Goal: Task Accomplishment & Management: Complete application form

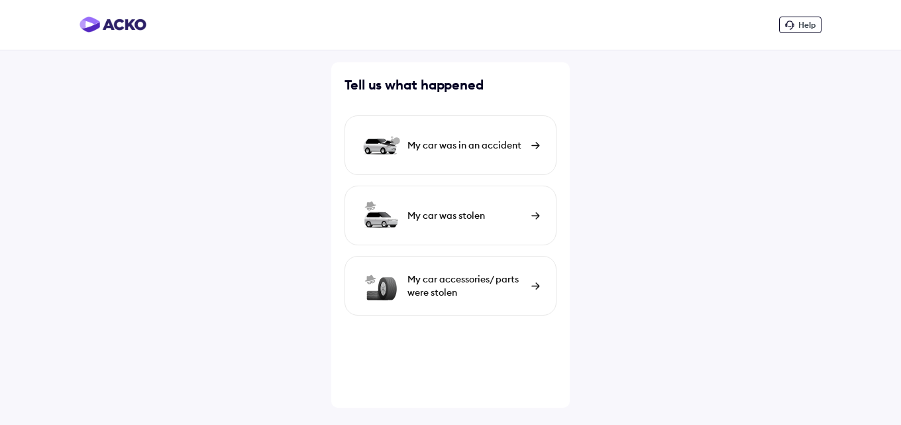
click at [475, 144] on div "My car was in an accident" at bounding box center [466, 145] width 117 height 13
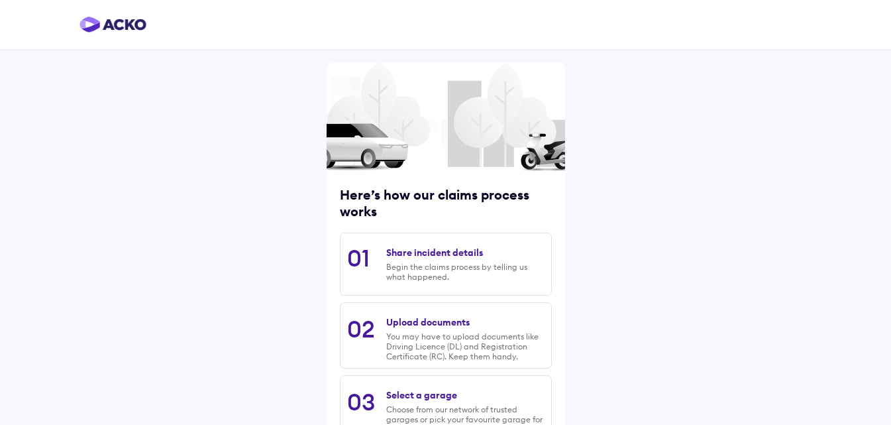
click at [439, 262] on div "Begin the claims process by telling us what happened." at bounding box center [465, 272] width 158 height 20
click at [437, 252] on div "Share incident details" at bounding box center [434, 253] width 97 height 12
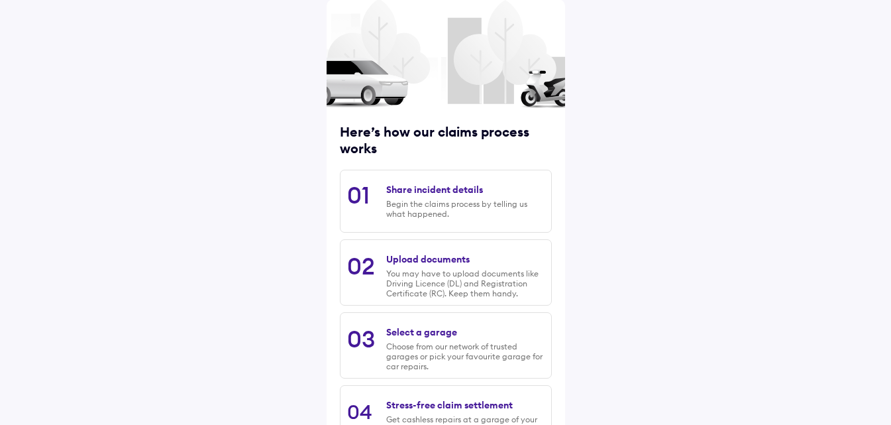
scroll to position [169, 0]
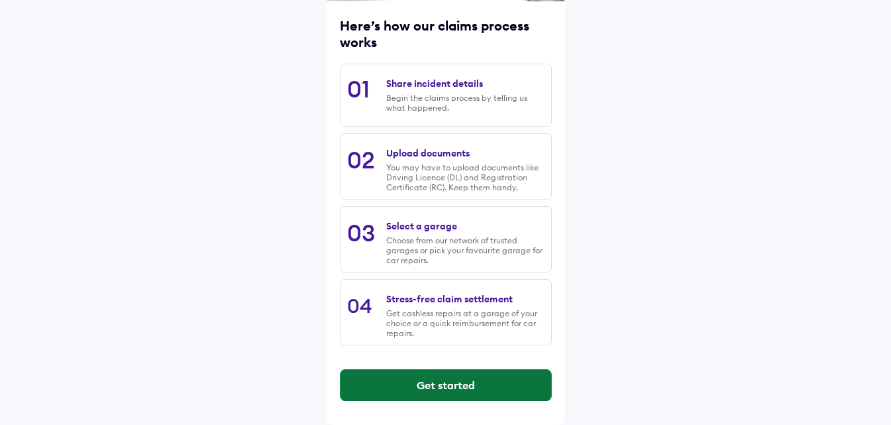
click at [447, 384] on button "Get started" at bounding box center [446, 385] width 211 height 32
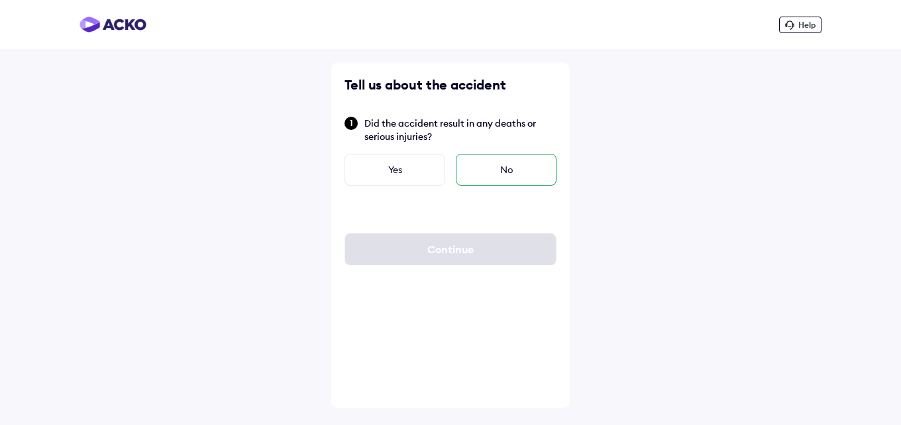
click at [500, 164] on div "No" at bounding box center [506, 170] width 101 height 32
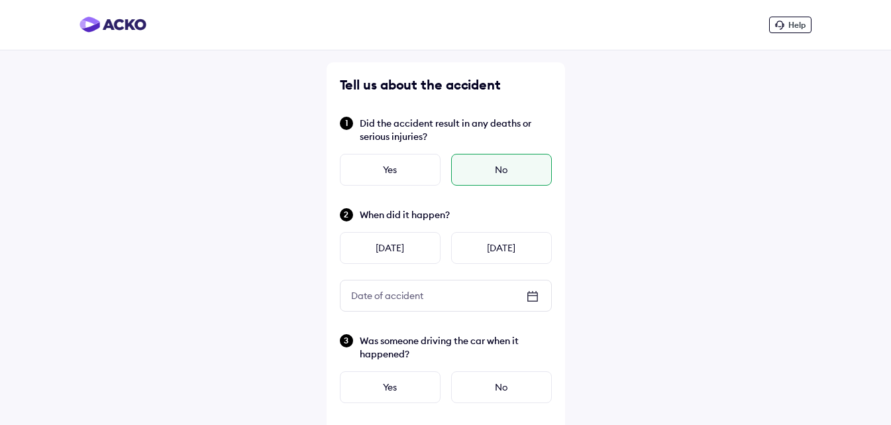
click at [533, 294] on icon at bounding box center [533, 296] width 16 height 16
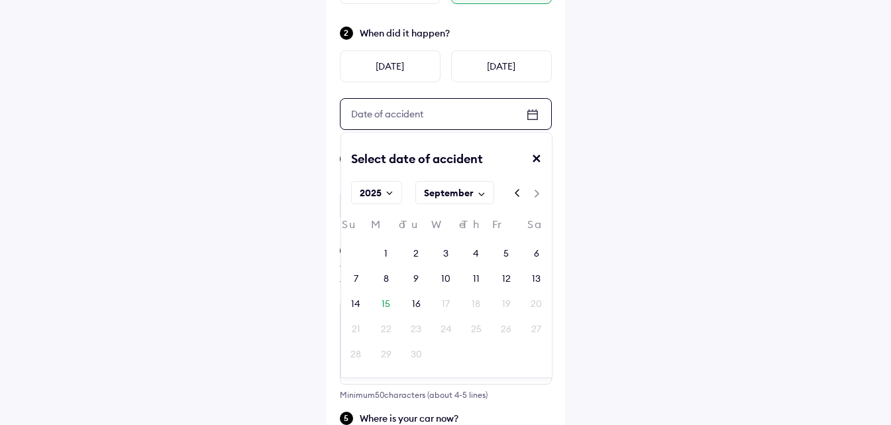
scroll to position [199, 0]
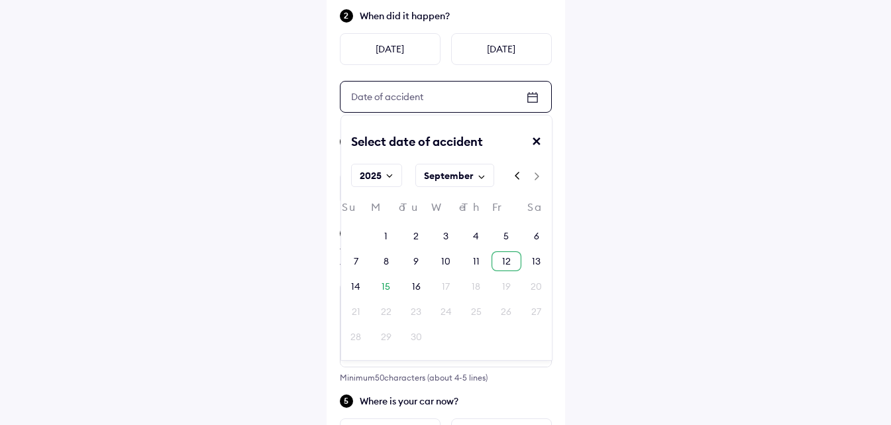
click at [512, 262] on div "12" at bounding box center [507, 261] width 30 height 20
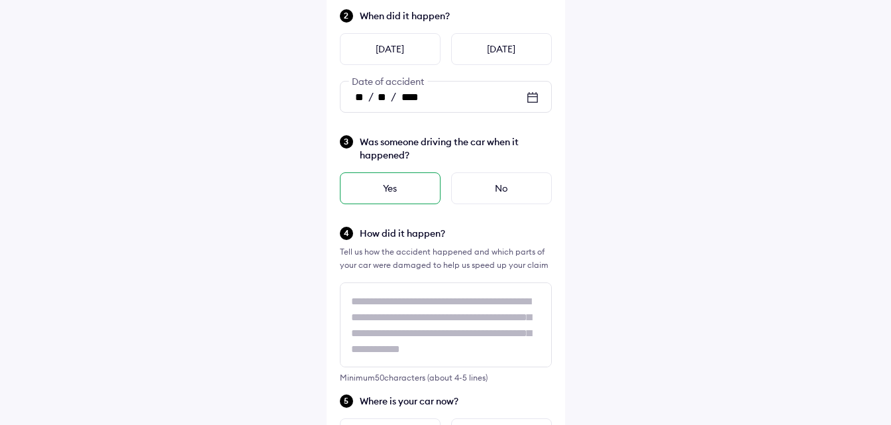
click at [392, 187] on div "Yes" at bounding box center [390, 188] width 101 height 32
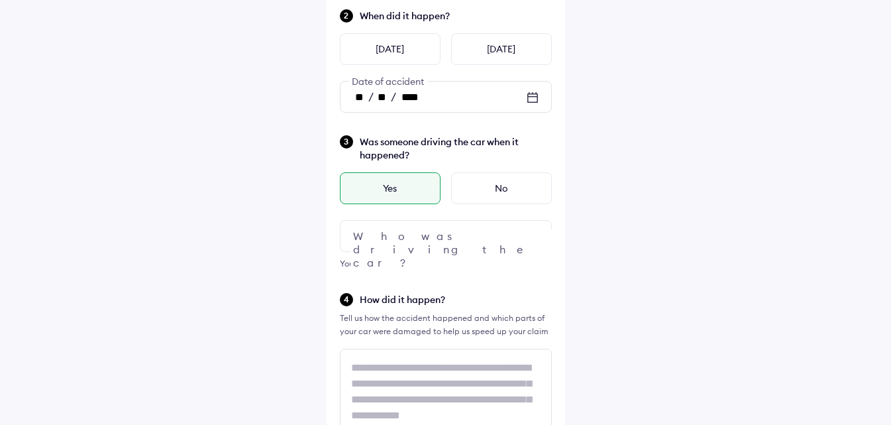
click at [387, 233] on div at bounding box center [446, 236] width 212 height 32
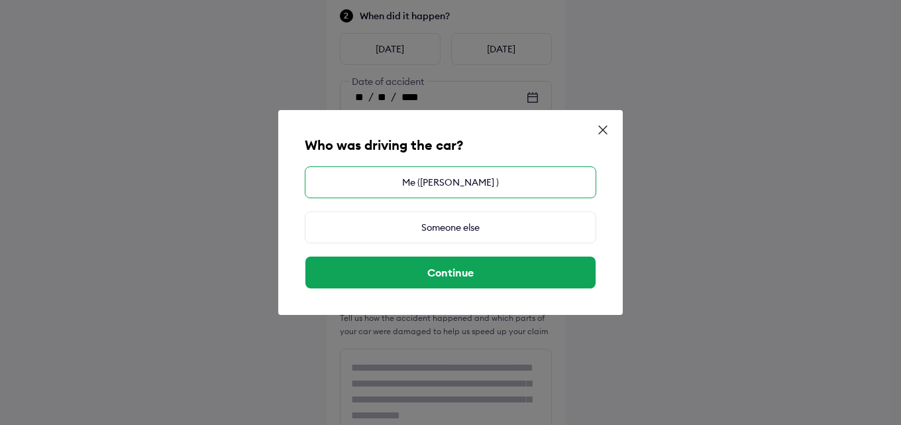
click at [463, 176] on div "Me (NEETU CHOUKSEY )" at bounding box center [451, 182] width 292 height 32
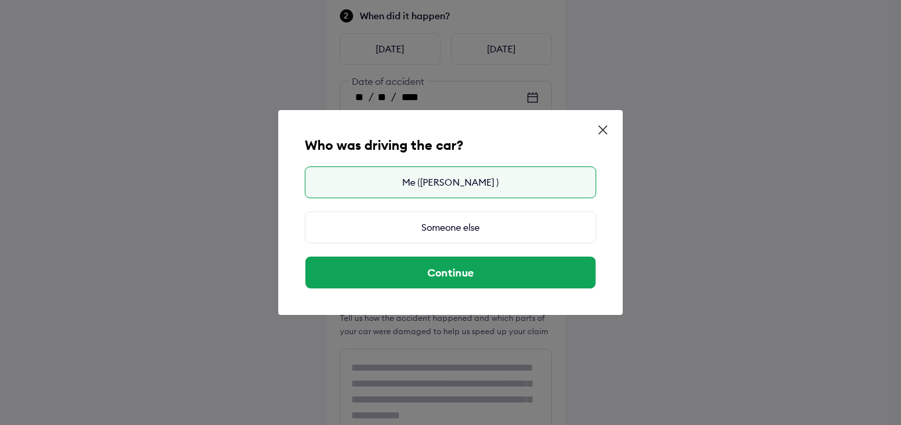
click at [441, 172] on div "Me (NEETU CHOUKSEY )" at bounding box center [451, 182] width 292 height 32
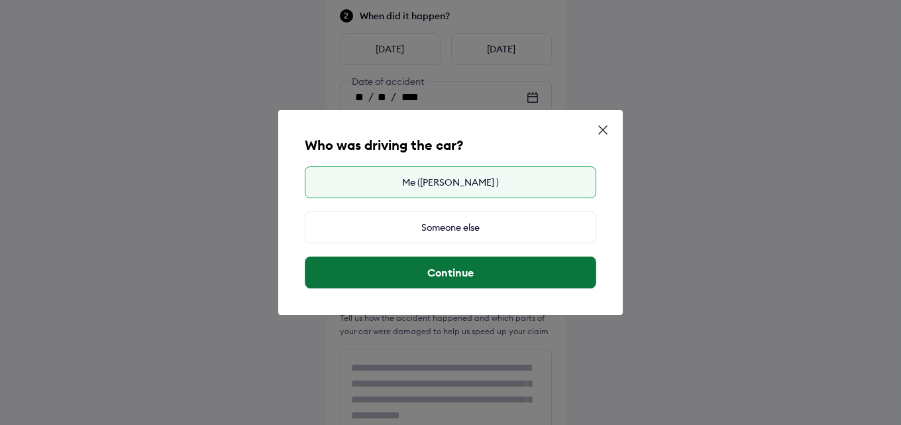
click at [428, 267] on button "Continue" at bounding box center [451, 272] width 290 height 32
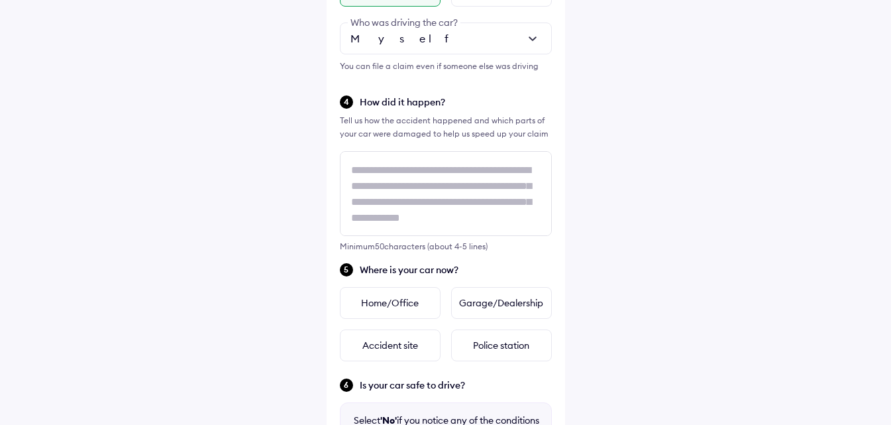
scroll to position [398, 0]
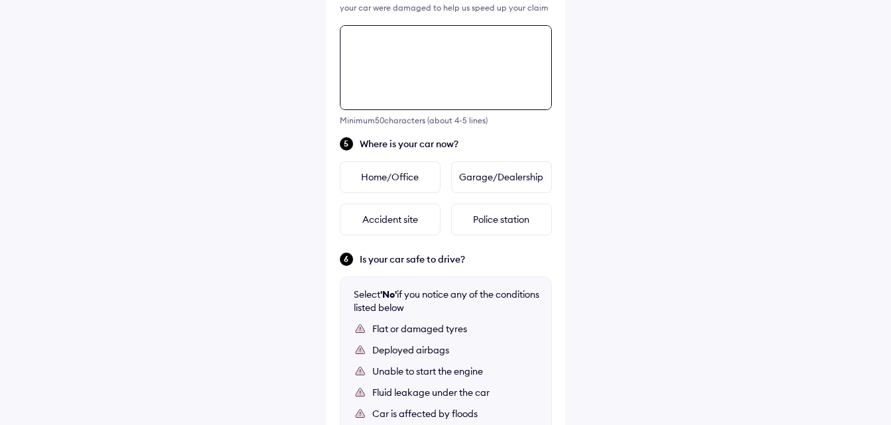
click at [372, 166] on div "Tell us about the accident Did the accident result in any deaths or serious inj…" at bounding box center [446, 77] width 239 height 1074
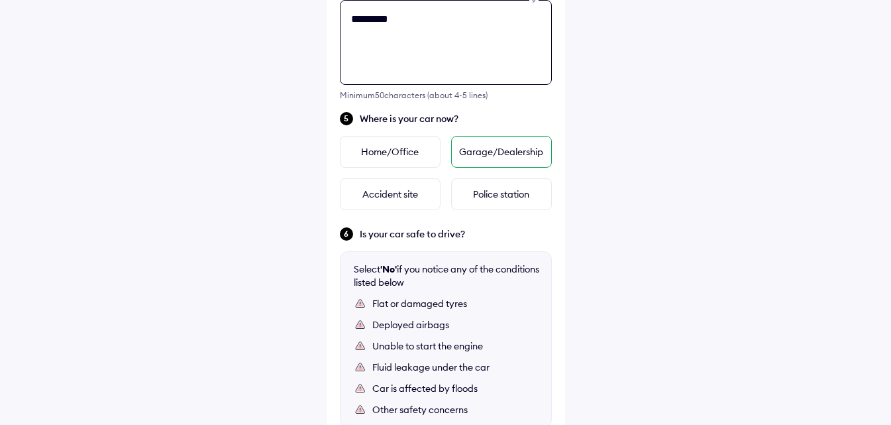
type textarea "*********"
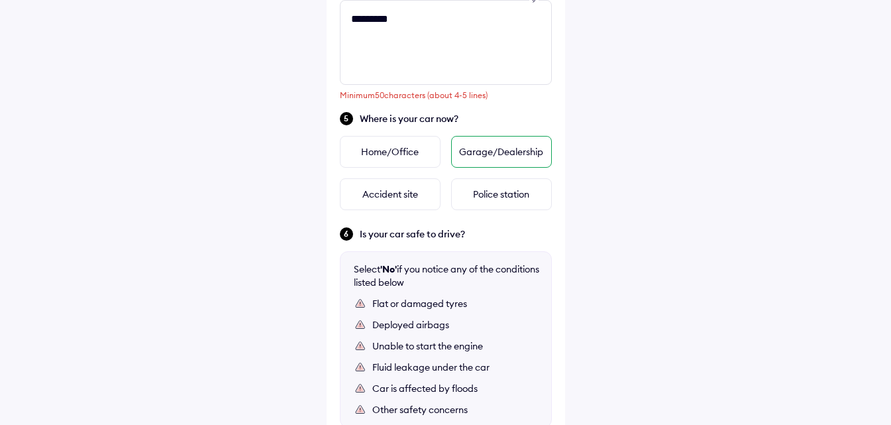
click at [517, 150] on div "Garage/Dealership" at bounding box center [501, 152] width 101 height 32
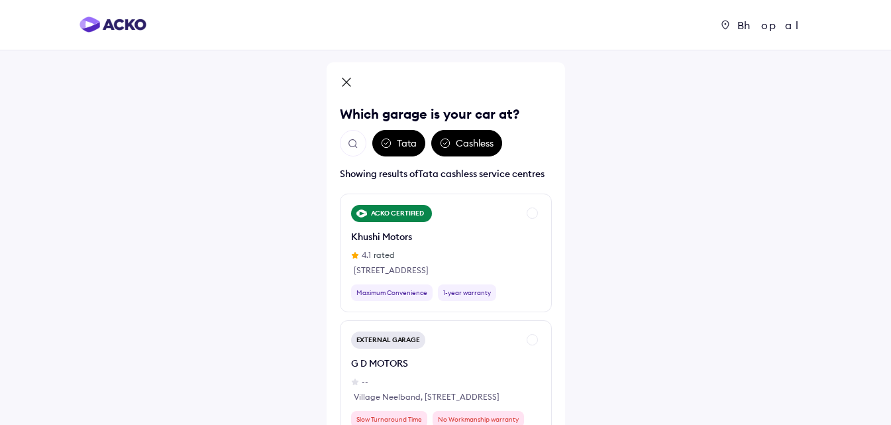
click at [401, 141] on div "Tata" at bounding box center [398, 143] width 53 height 27
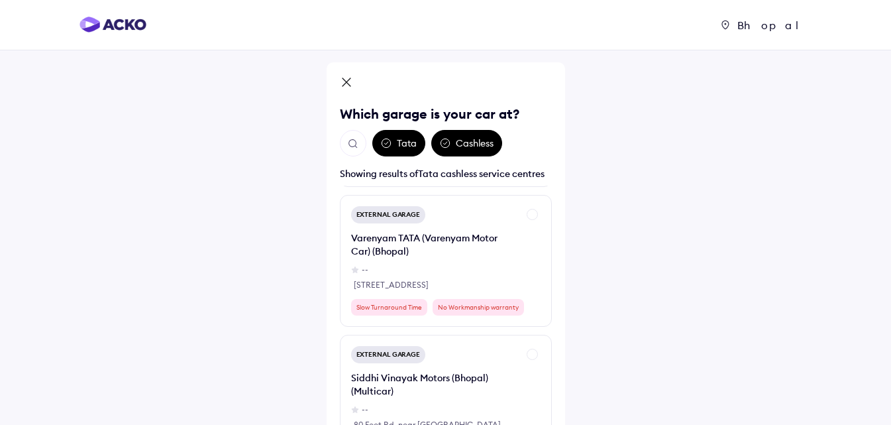
scroll to position [530, 0]
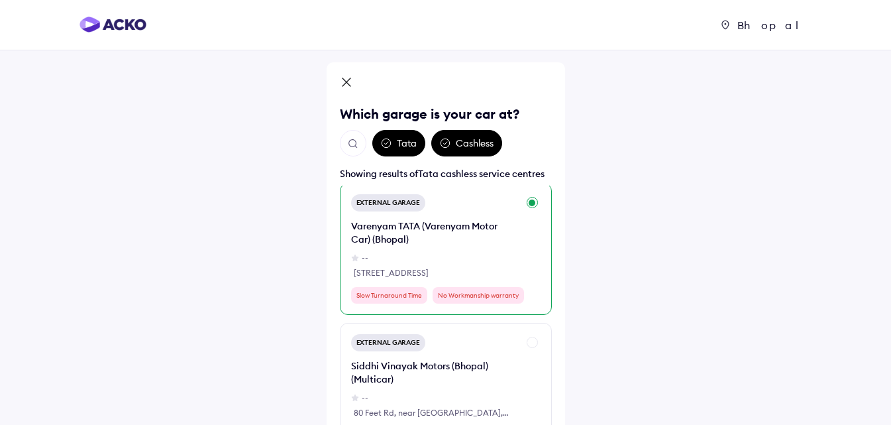
click at [417, 241] on div "Varenyam TATA (Varenyam Motor Car) (Bhopal)" at bounding box center [434, 232] width 167 height 27
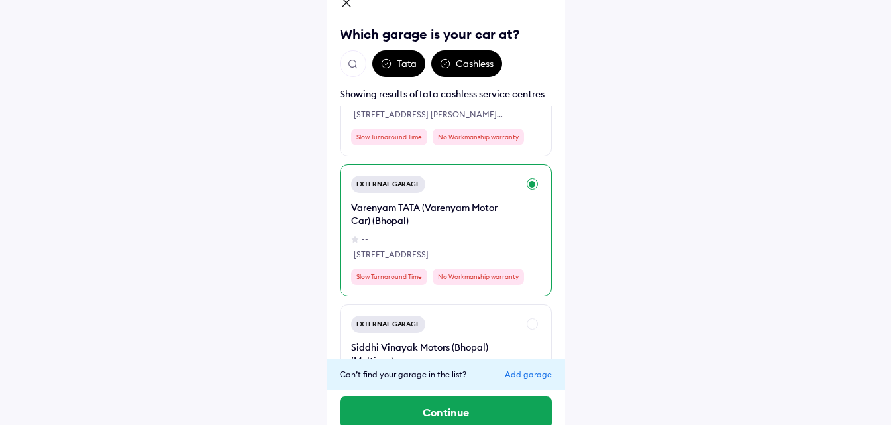
scroll to position [458, 0]
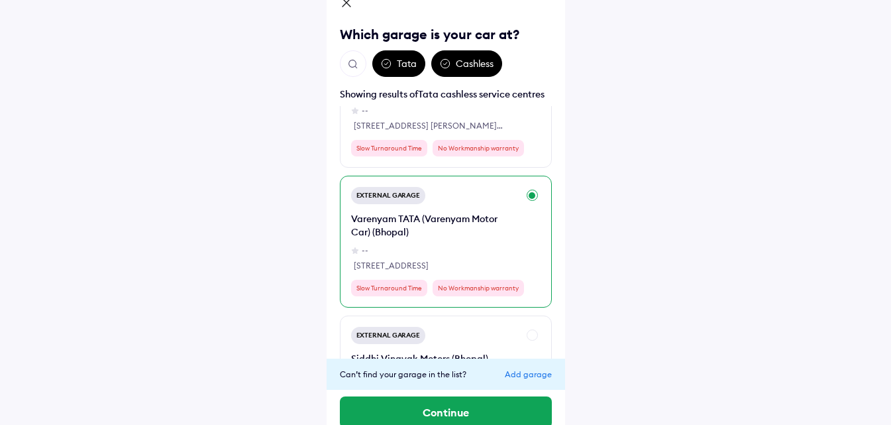
click at [489, 233] on div "Varenyam TATA (Varenyam Motor Car) (Bhopal)" at bounding box center [434, 225] width 167 height 27
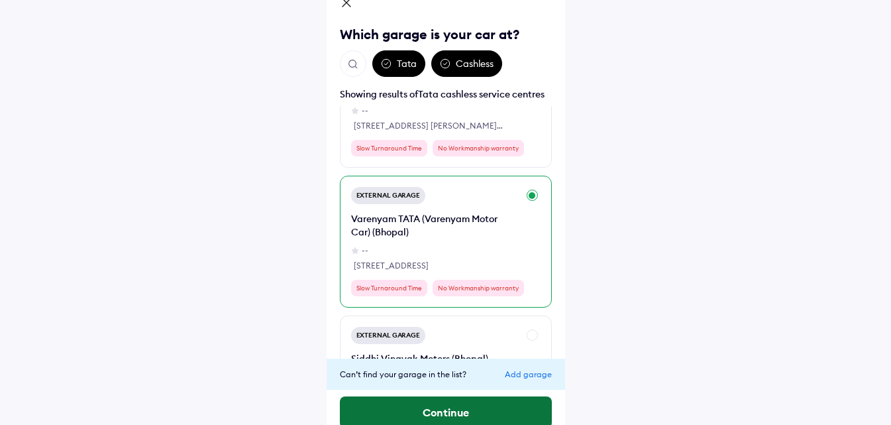
click at [462, 404] on button "Continue" at bounding box center [446, 412] width 212 height 32
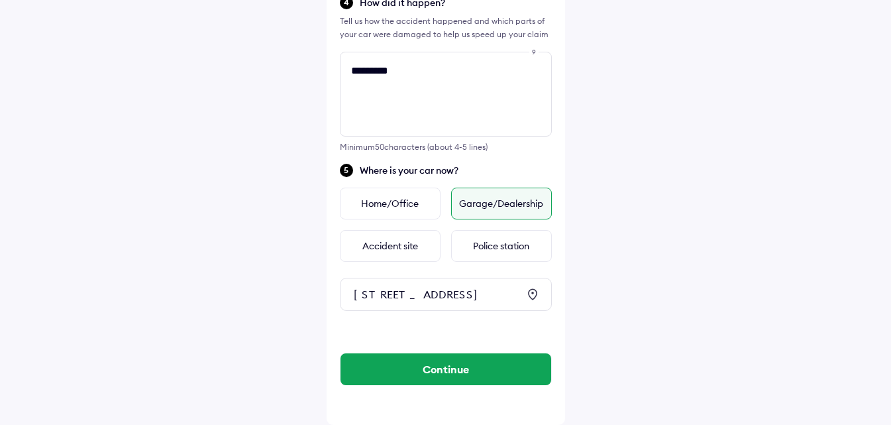
scroll to position [520, 0]
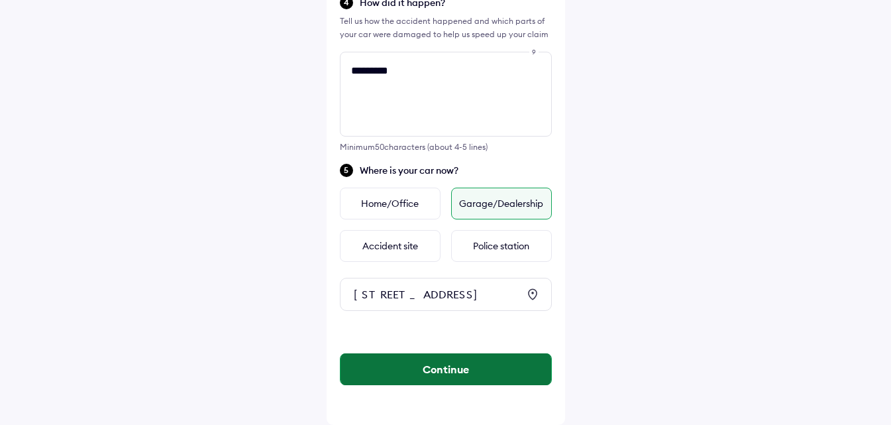
click at [457, 370] on button "Continue" at bounding box center [446, 369] width 211 height 32
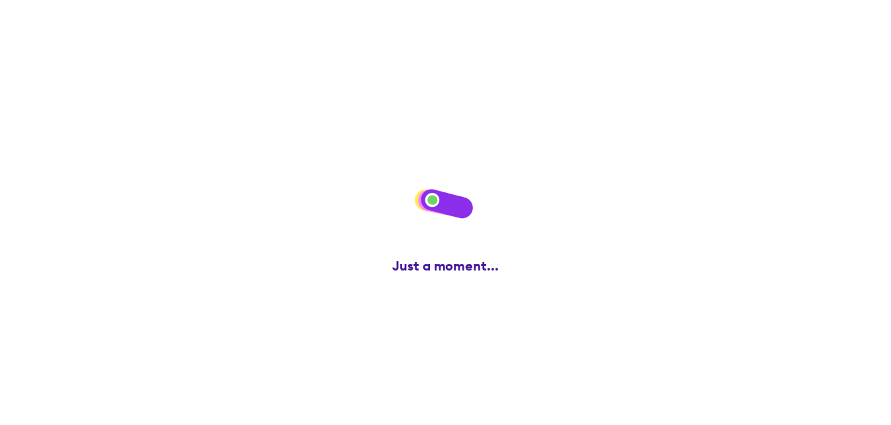
scroll to position [0, 0]
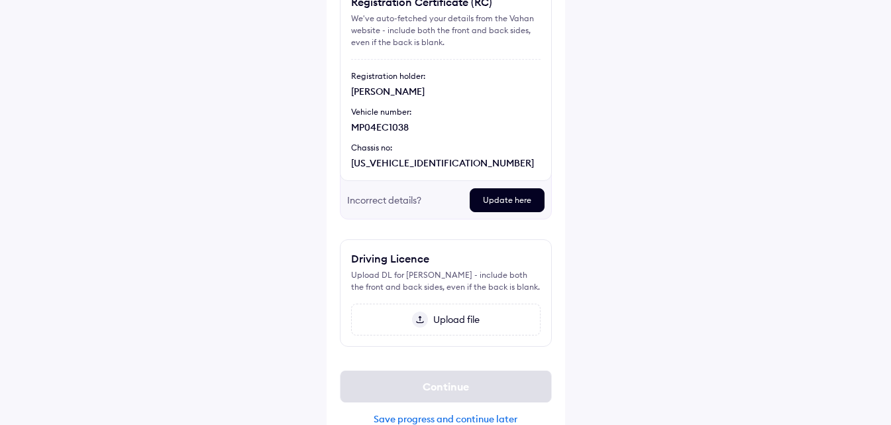
scroll to position [156, 0]
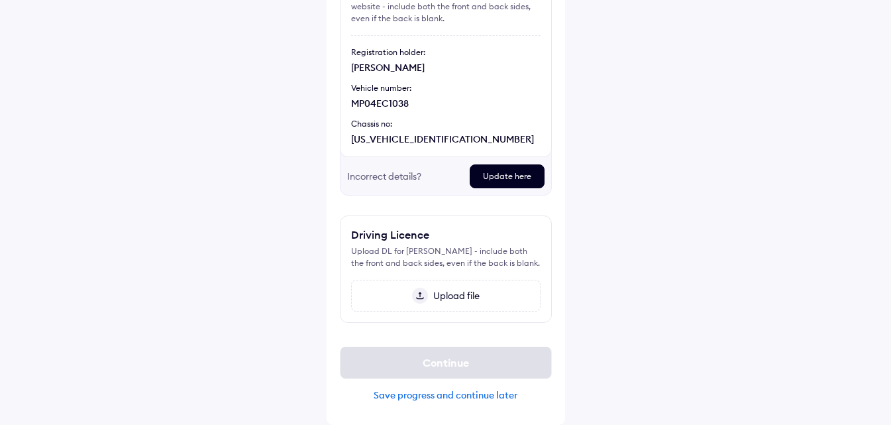
click at [437, 298] on span "Upload file" at bounding box center [454, 296] width 52 height 12
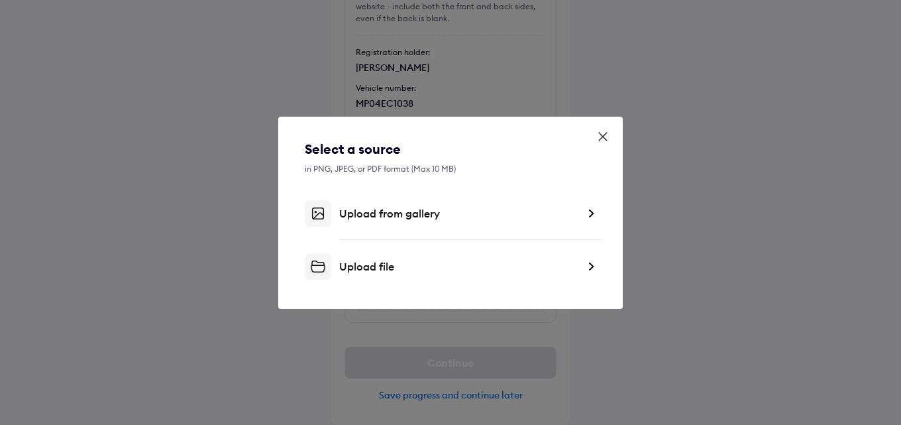
click at [394, 216] on div "Upload from gallery" at bounding box center [458, 213] width 239 height 13
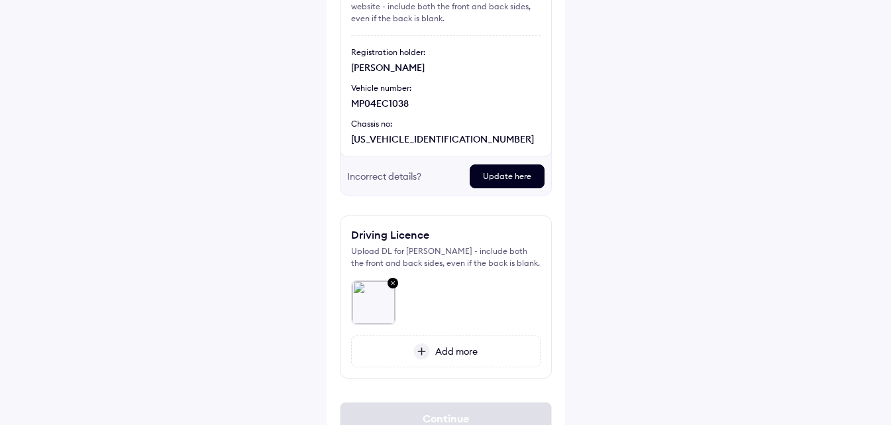
scroll to position [212, 0]
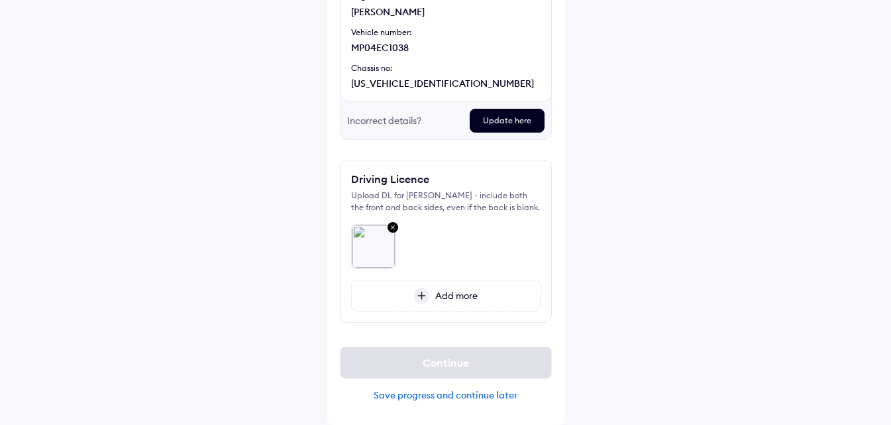
click at [448, 296] on span "Add more" at bounding box center [454, 296] width 48 height 12
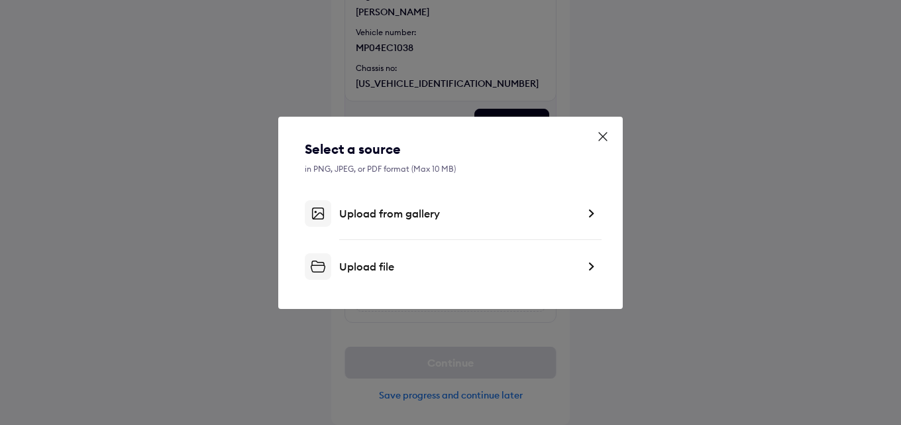
click at [381, 213] on div "Upload from gallery" at bounding box center [458, 213] width 239 height 13
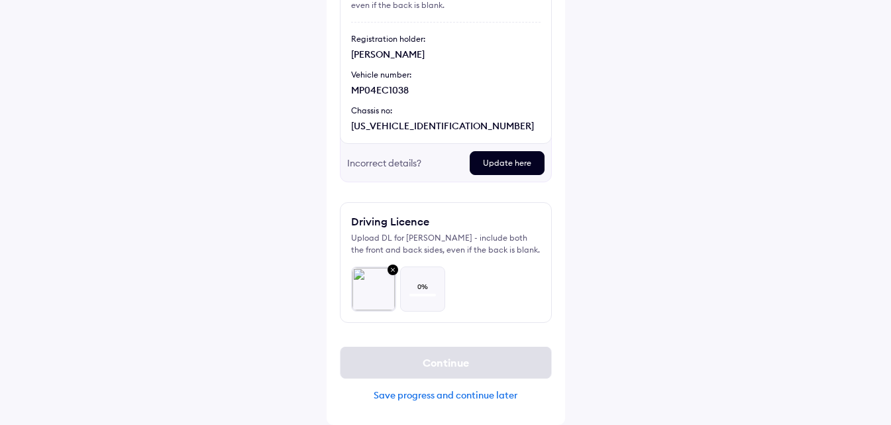
scroll to position [170, 0]
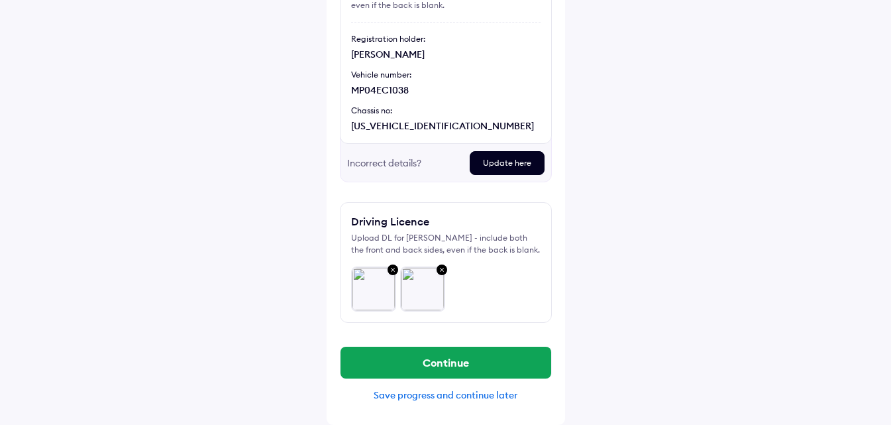
click at [508, 165] on div "Update here" at bounding box center [507, 163] width 75 height 24
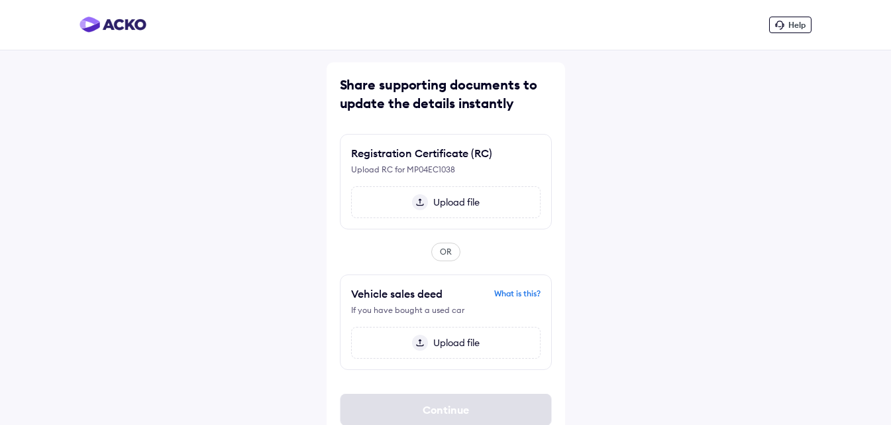
click at [462, 202] on span "Upload file" at bounding box center [454, 202] width 52 height 12
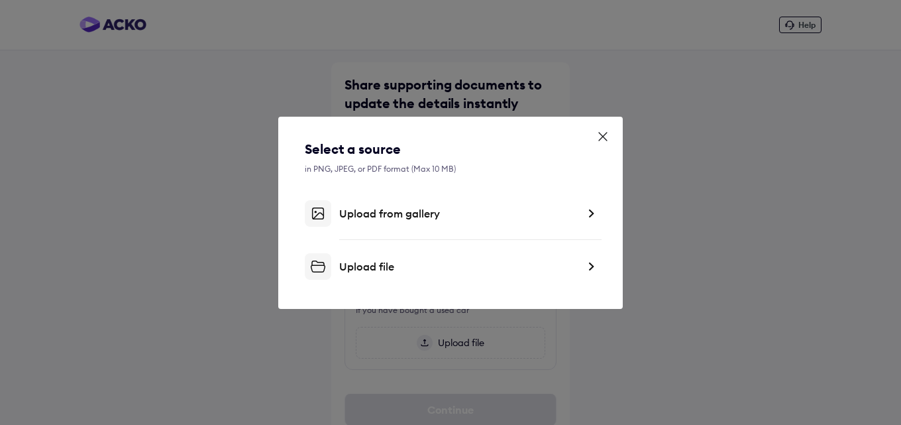
click at [386, 213] on div "Upload from gallery" at bounding box center [458, 213] width 239 height 13
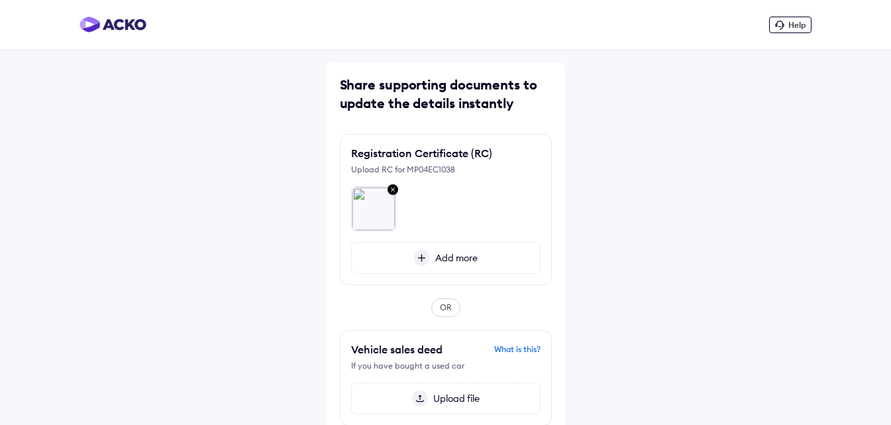
click at [461, 257] on span "Add more" at bounding box center [454, 258] width 48 height 12
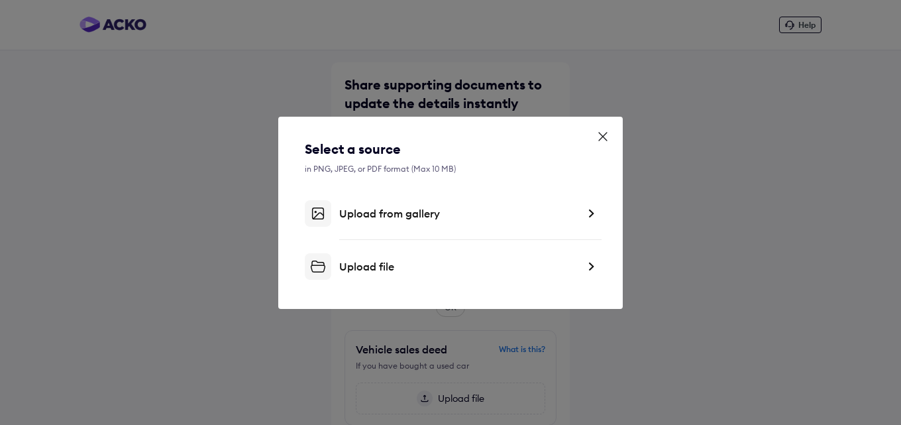
click at [387, 217] on div "Upload from gallery" at bounding box center [458, 213] width 239 height 13
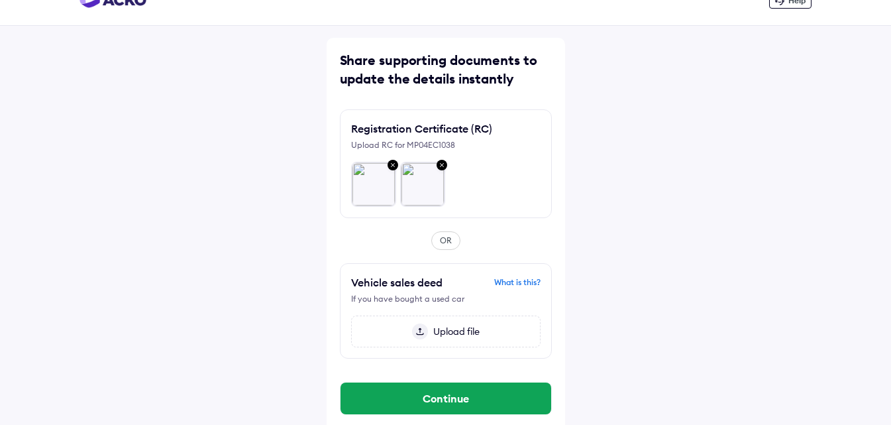
scroll to position [38, 0]
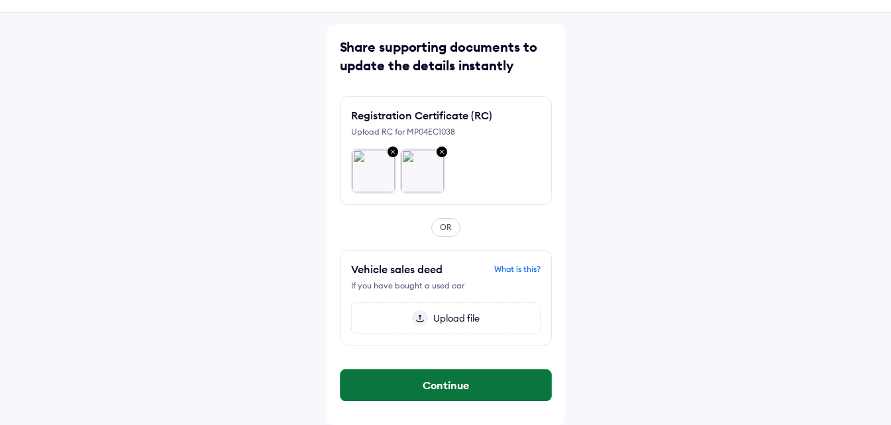
click at [443, 388] on button "Continue" at bounding box center [446, 385] width 211 height 32
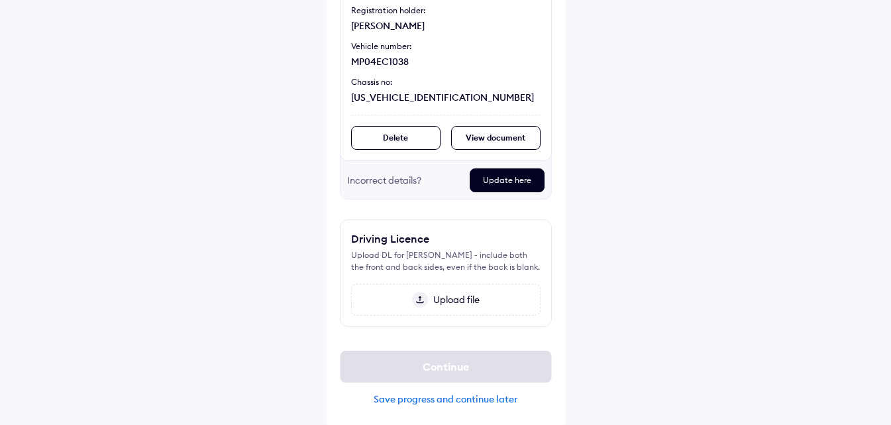
scroll to position [202, 0]
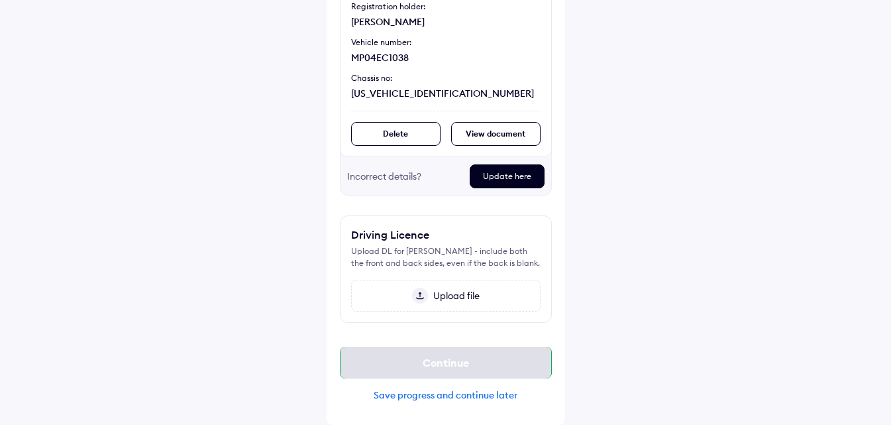
click at [456, 355] on div "Continue" at bounding box center [446, 363] width 212 height 32
click at [439, 394] on div "Save progress and continue later" at bounding box center [446, 395] width 212 height 12
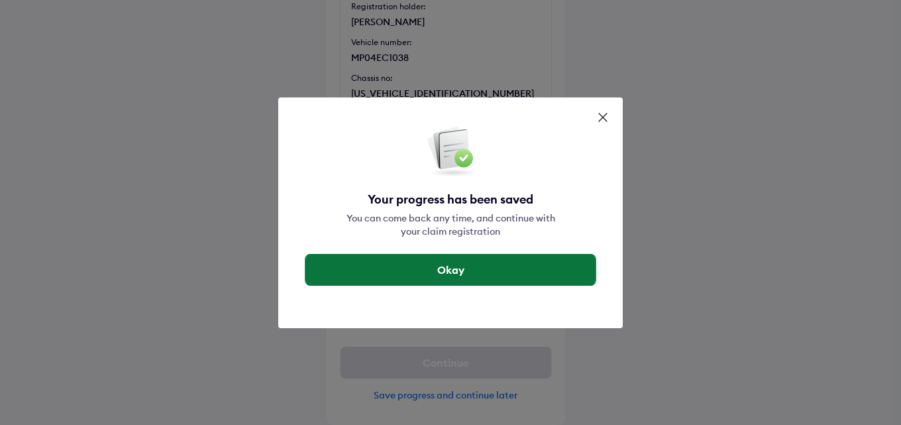
click at [457, 258] on button "Okay" at bounding box center [451, 270] width 290 height 32
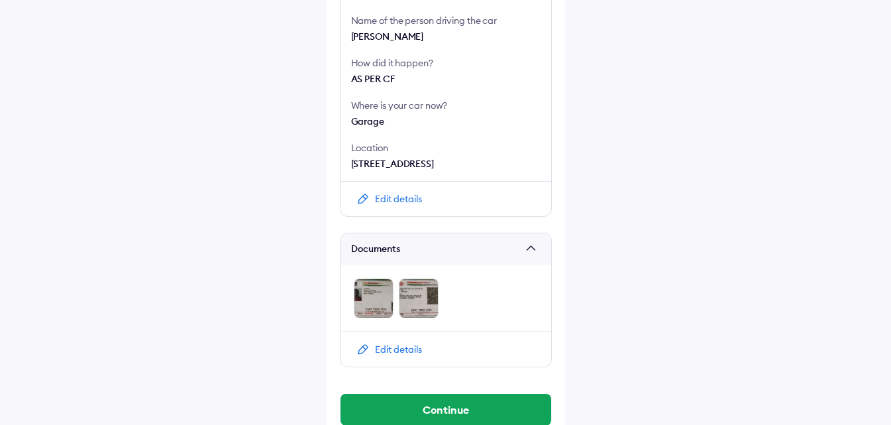
scroll to position [489, 0]
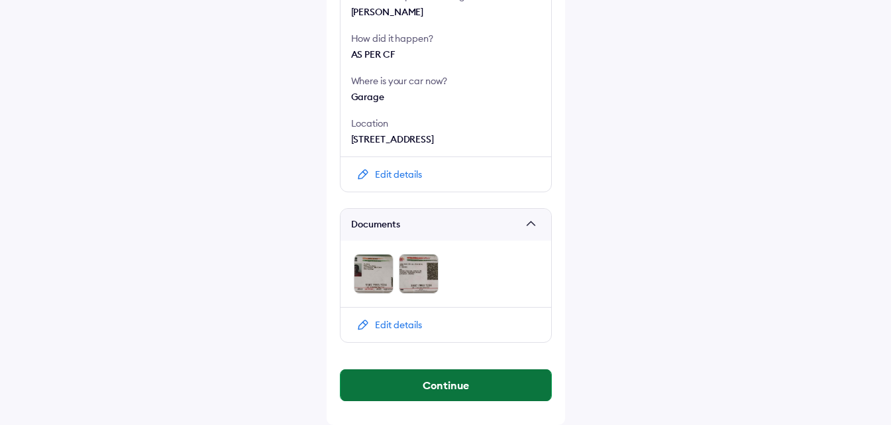
click at [435, 377] on button "Continue" at bounding box center [446, 385] width 211 height 32
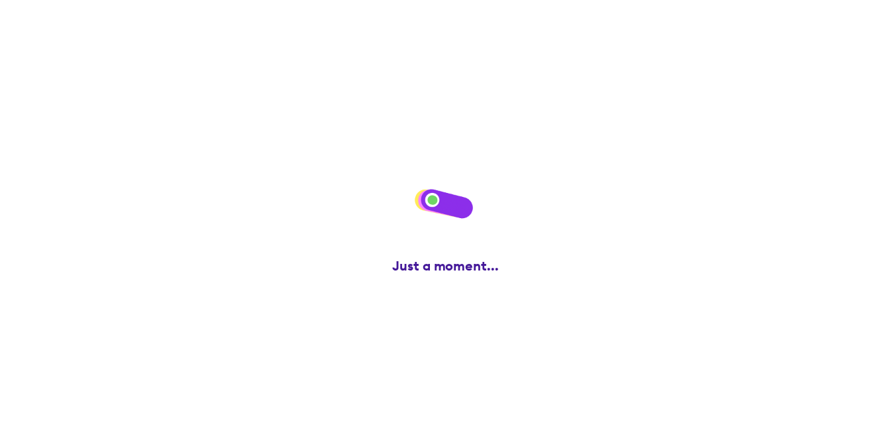
scroll to position [0, 0]
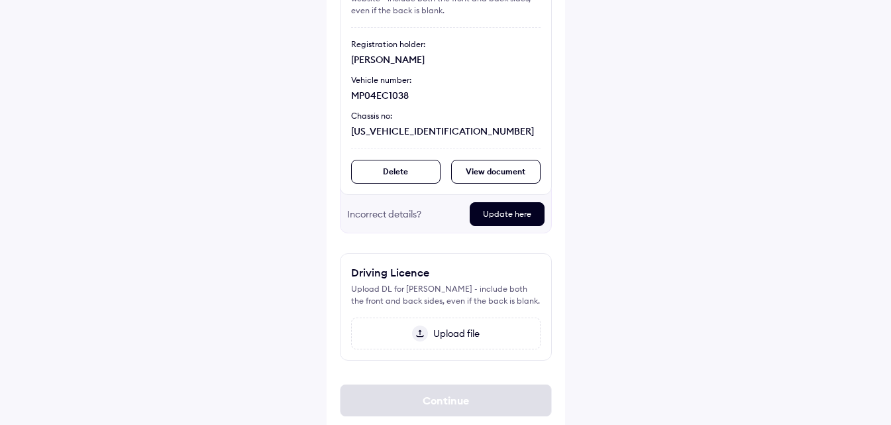
scroll to position [202, 0]
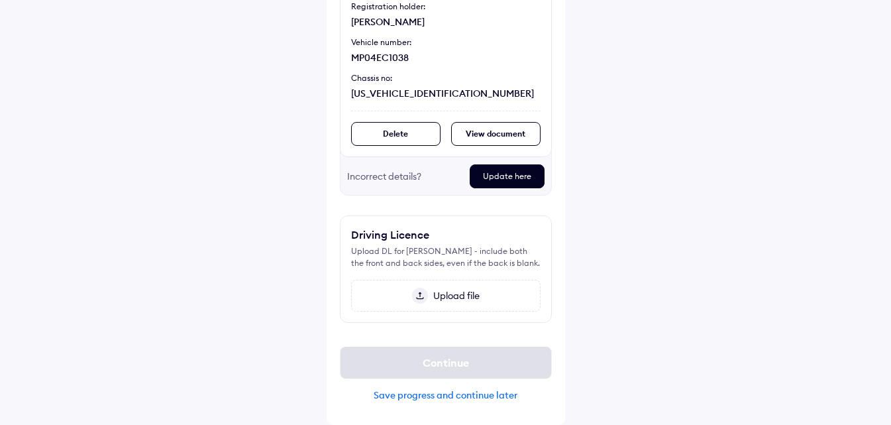
click at [437, 297] on span "Upload file" at bounding box center [454, 296] width 52 height 12
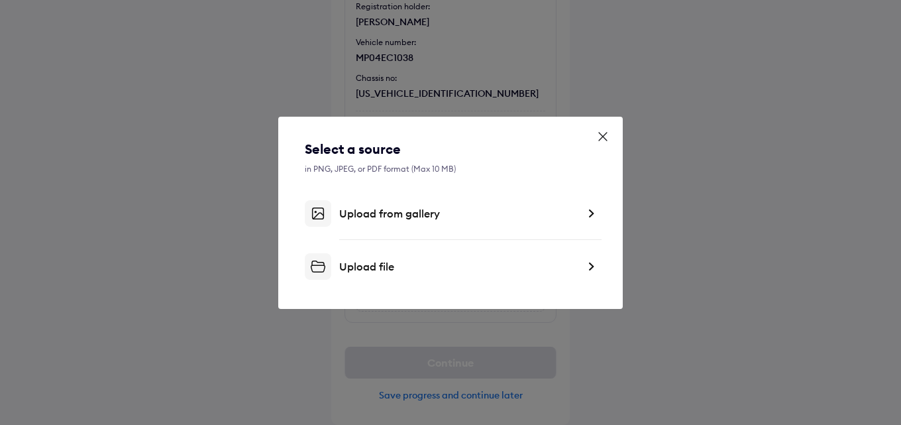
click at [385, 273] on div "Upload file" at bounding box center [451, 266] width 292 height 27
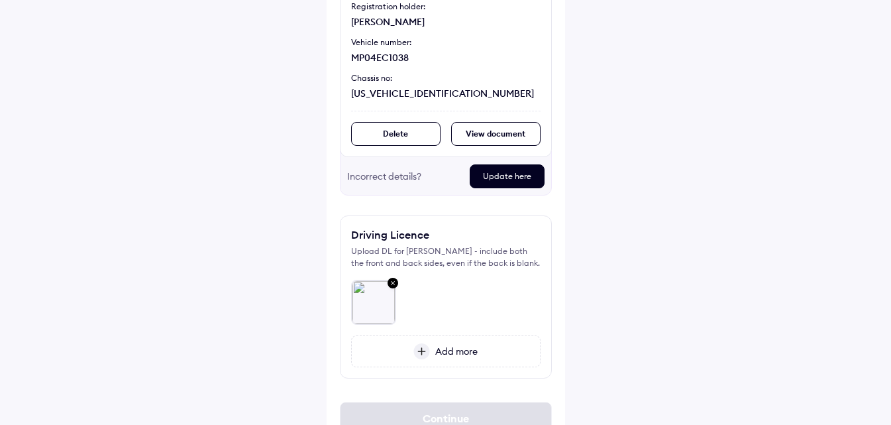
click at [455, 351] on span "Add more" at bounding box center [454, 351] width 48 height 12
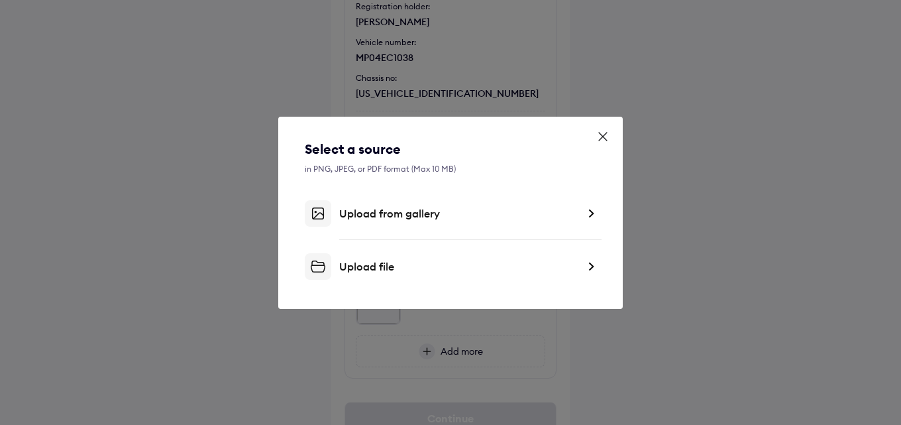
click at [363, 280] on div "Select a source in PNG, JPEG, or PDF format (Max 10 MB) Upload from gallery Upl…" at bounding box center [450, 213] width 345 height 192
click at [370, 260] on div "Upload file" at bounding box center [458, 266] width 239 height 13
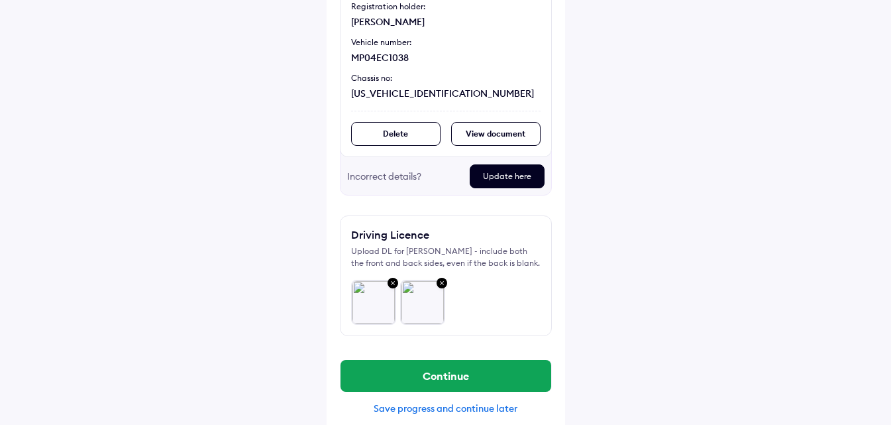
scroll to position [215, 0]
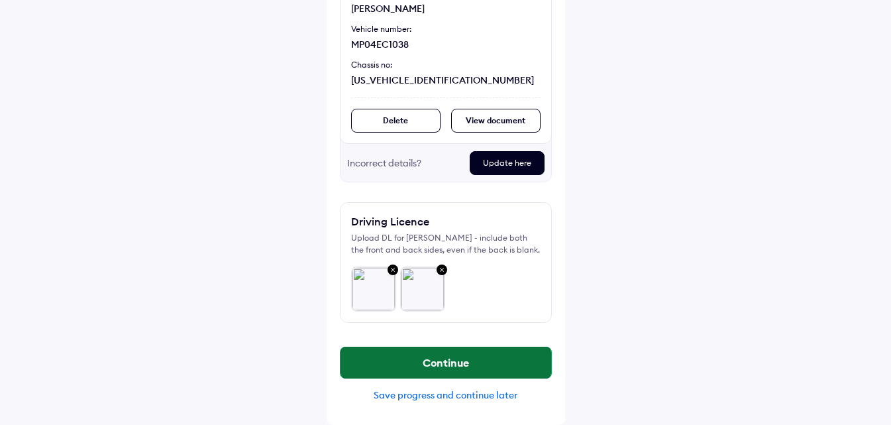
click at [446, 364] on button "Continue" at bounding box center [446, 363] width 211 height 32
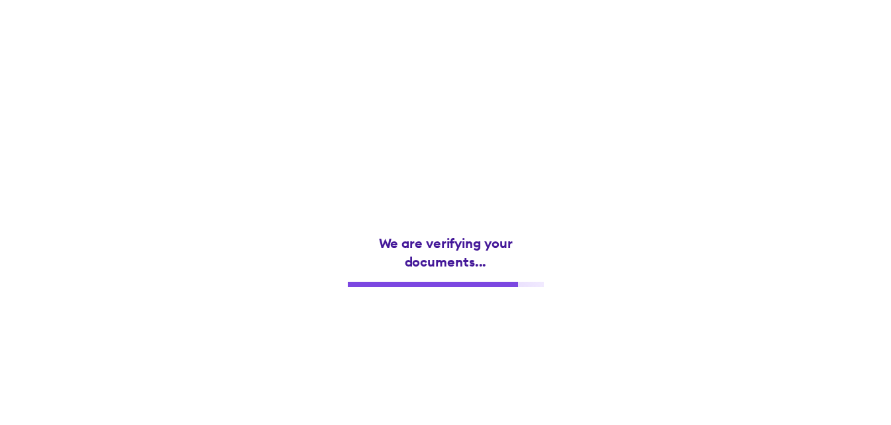
scroll to position [0, 0]
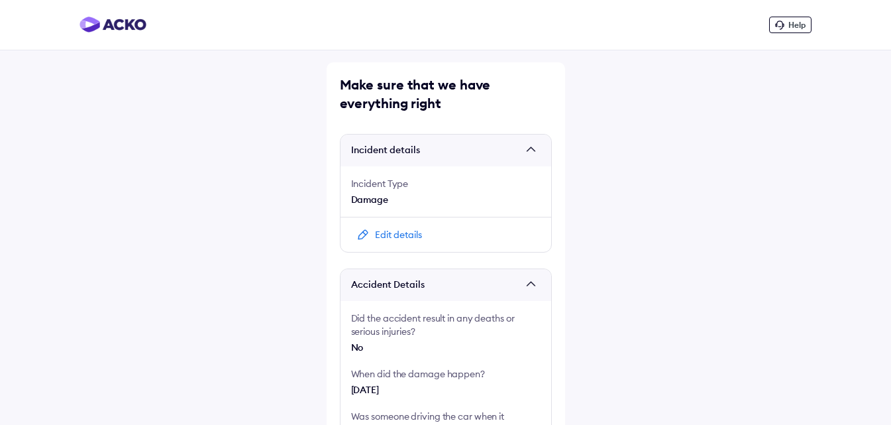
click at [421, 201] on div "Damage" at bounding box center [446, 199] width 190 height 13
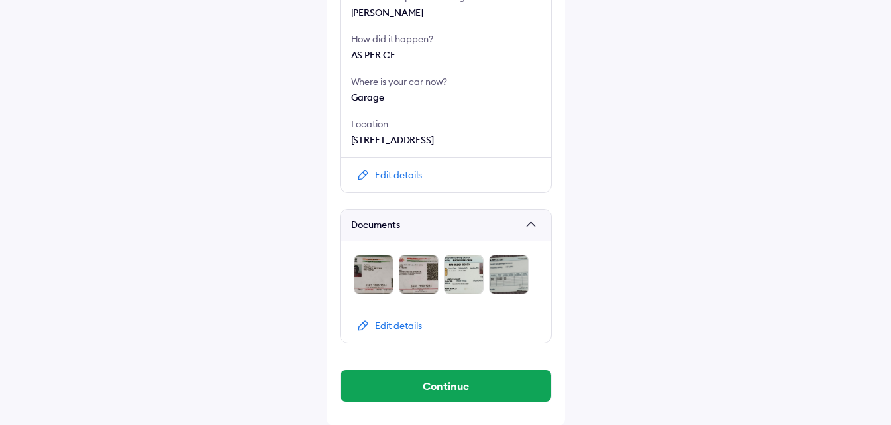
scroll to position [489, 0]
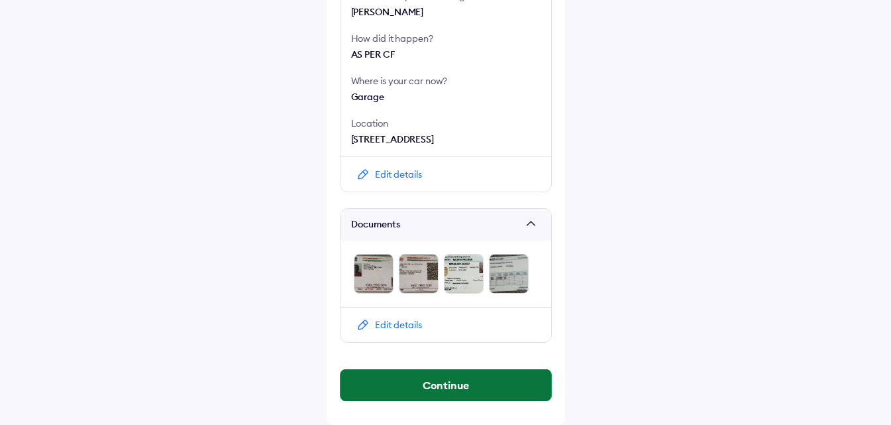
click at [443, 385] on button "Continue" at bounding box center [446, 385] width 211 height 32
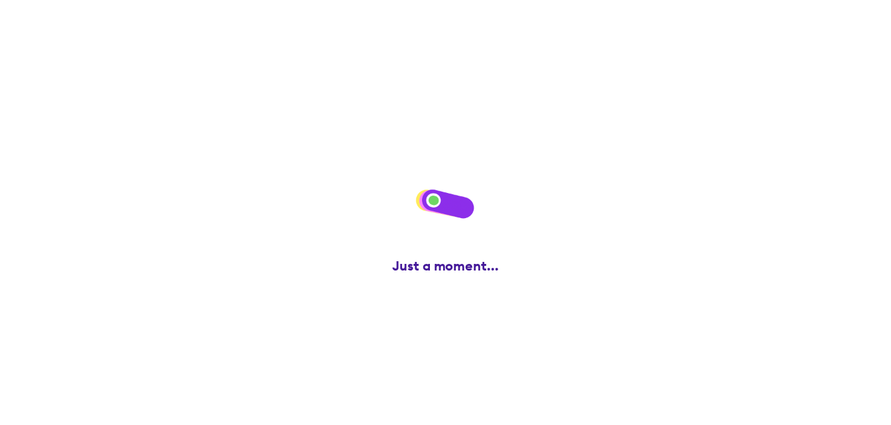
scroll to position [0, 0]
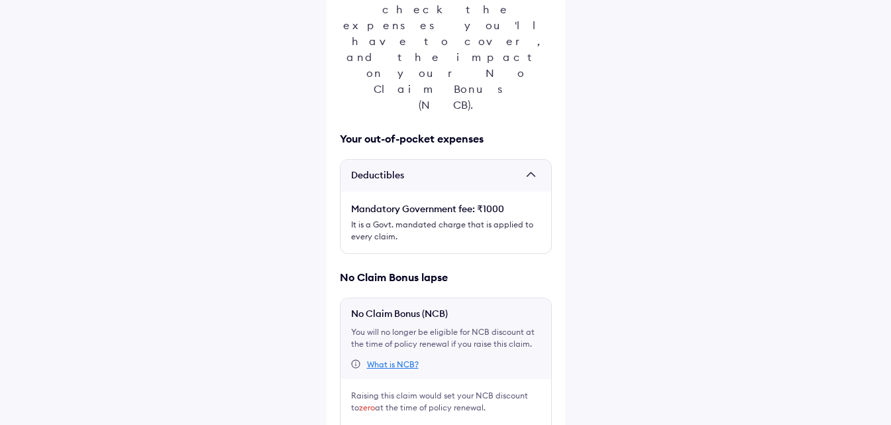
scroll to position [217, 0]
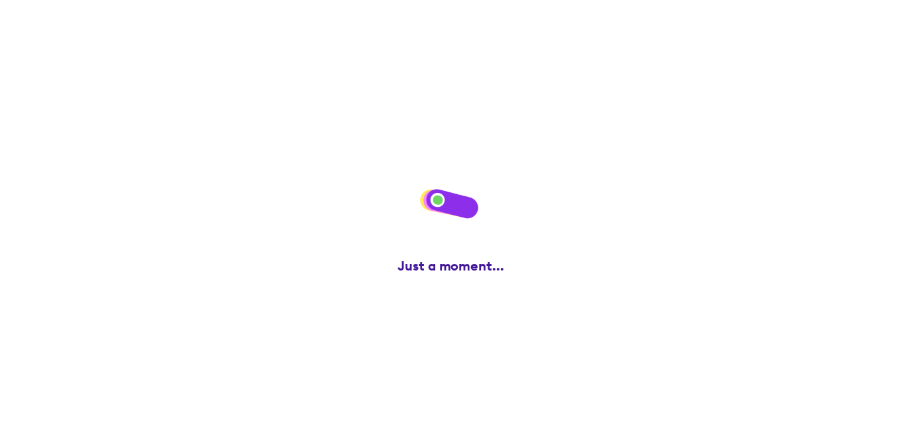
scroll to position [0, 0]
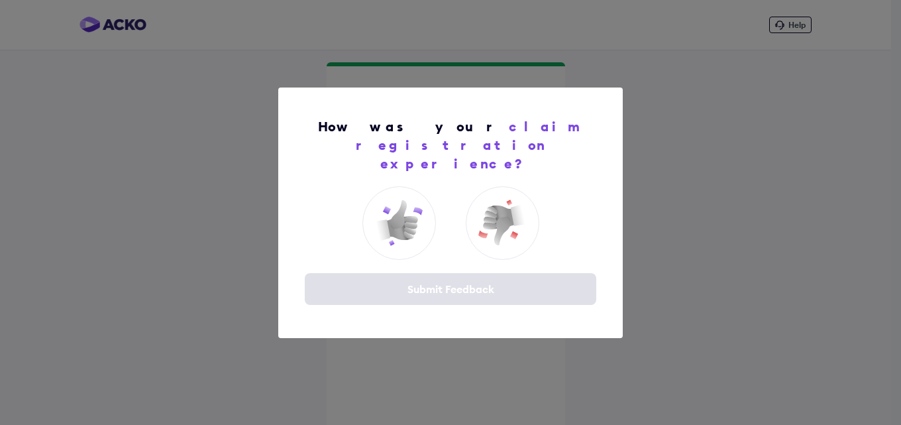
click at [460, 137] on span "claim registration experience?" at bounding box center [470, 145] width 228 height 54
click at [463, 276] on div "Submit Feedback" at bounding box center [451, 289] width 292 height 32
click at [412, 211] on img at bounding box center [398, 222] width 53 height 53
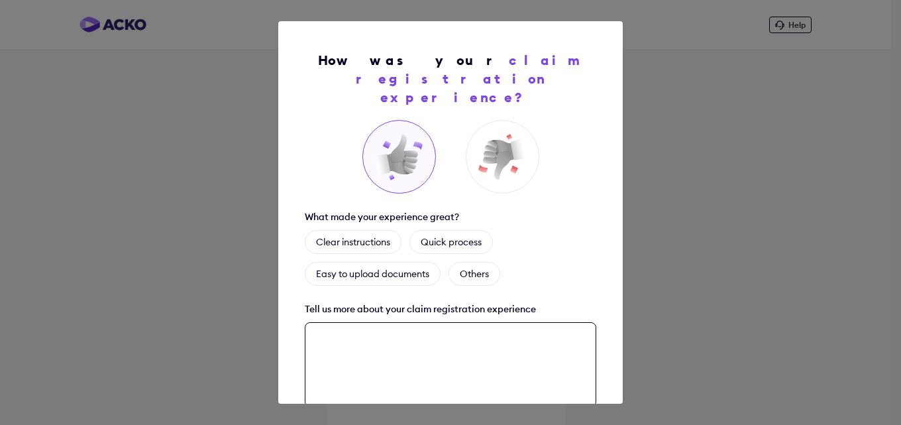
click at [343, 322] on textarea at bounding box center [451, 364] width 292 height 85
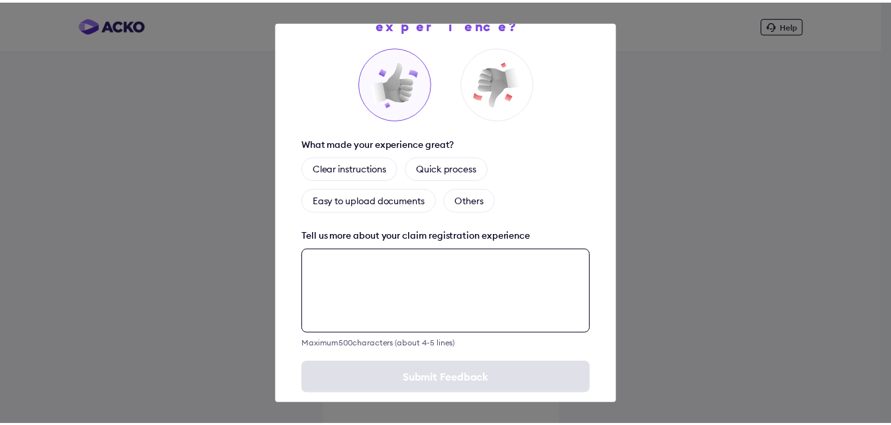
scroll to position [78, 0]
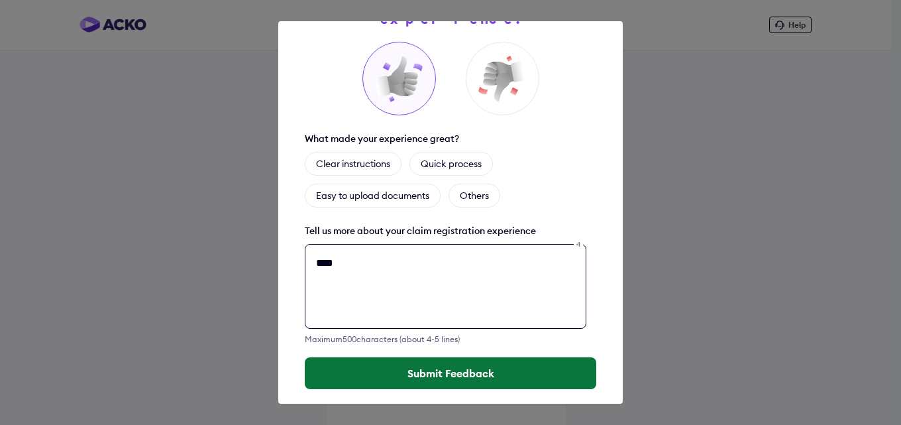
type textarea "****"
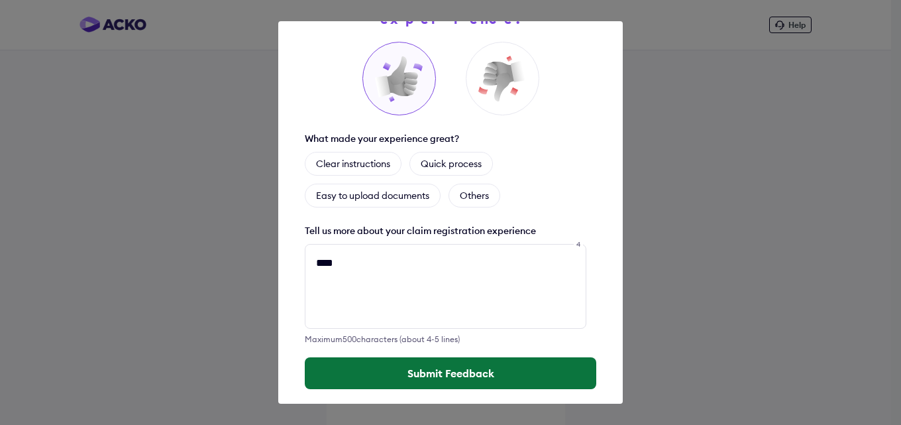
click at [460, 362] on button "Submit Feedback" at bounding box center [451, 373] width 292 height 32
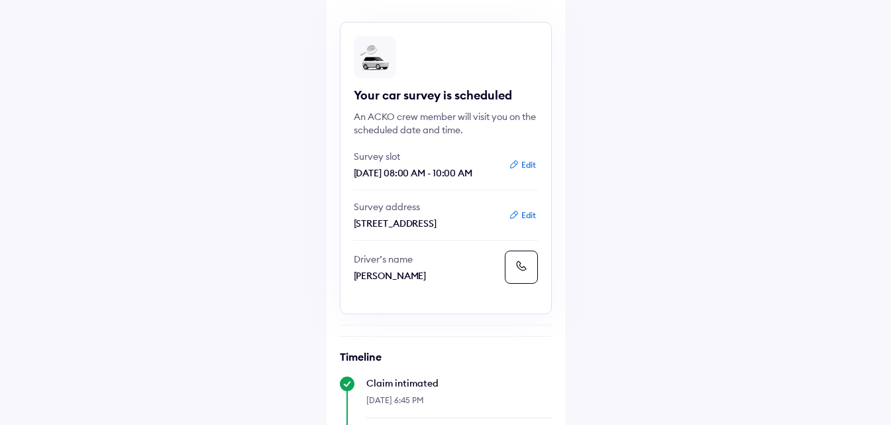
scroll to position [64, 0]
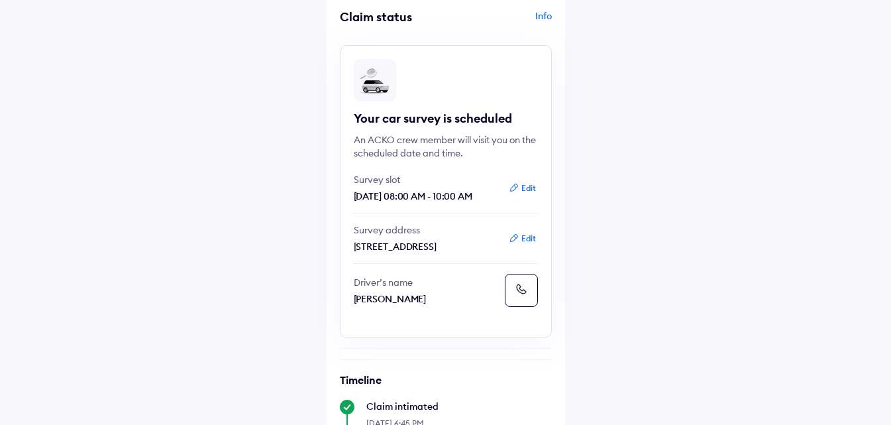
click at [530, 307] on button at bounding box center [521, 290] width 33 height 33
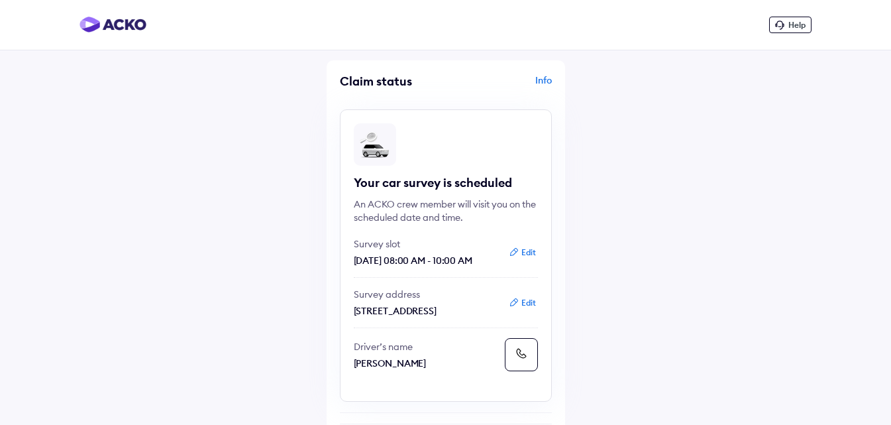
click at [801, 28] on span "Help" at bounding box center [797, 25] width 17 height 10
click at [544, 78] on div "Info" at bounding box center [500, 86] width 103 height 25
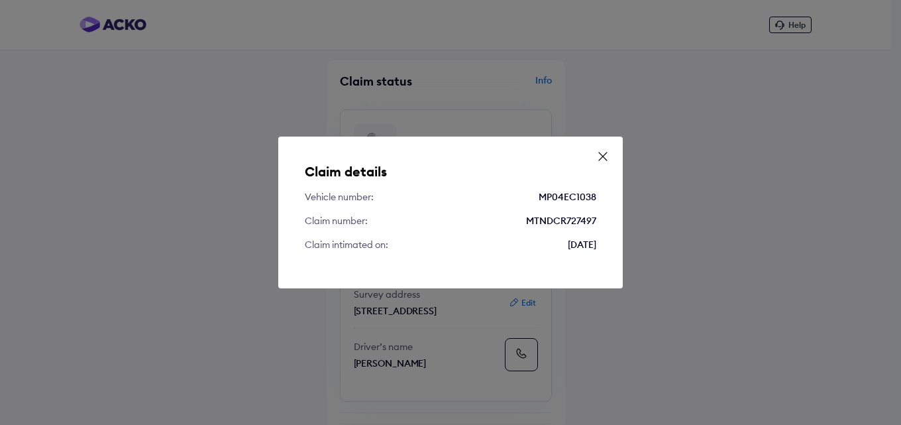
click at [602, 155] on icon at bounding box center [602, 156] width 13 height 13
